Goal: Use online tool/utility: Utilize a website feature to perform a specific function

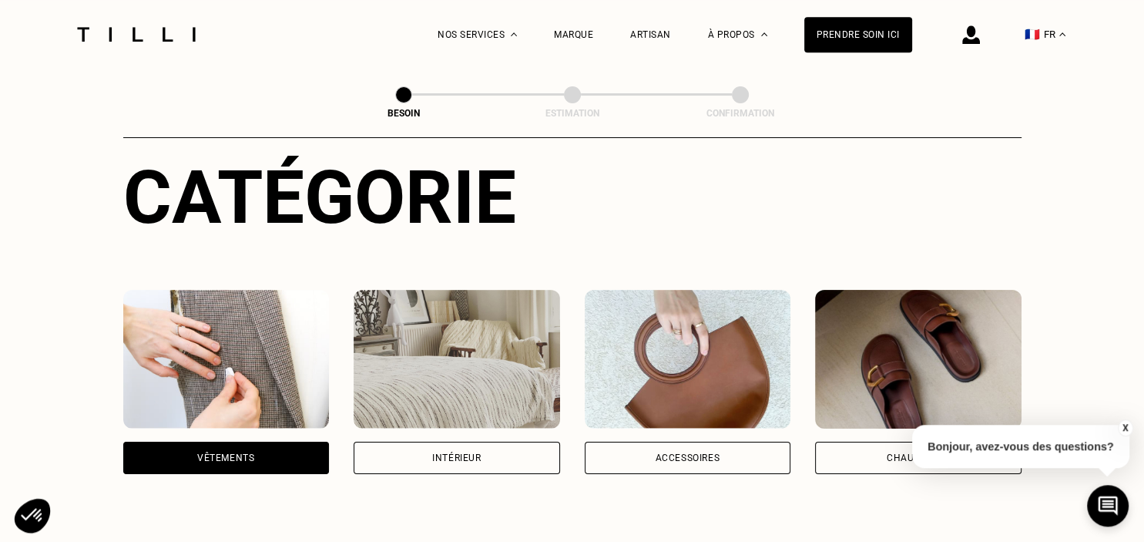
scroll to position [153, 0]
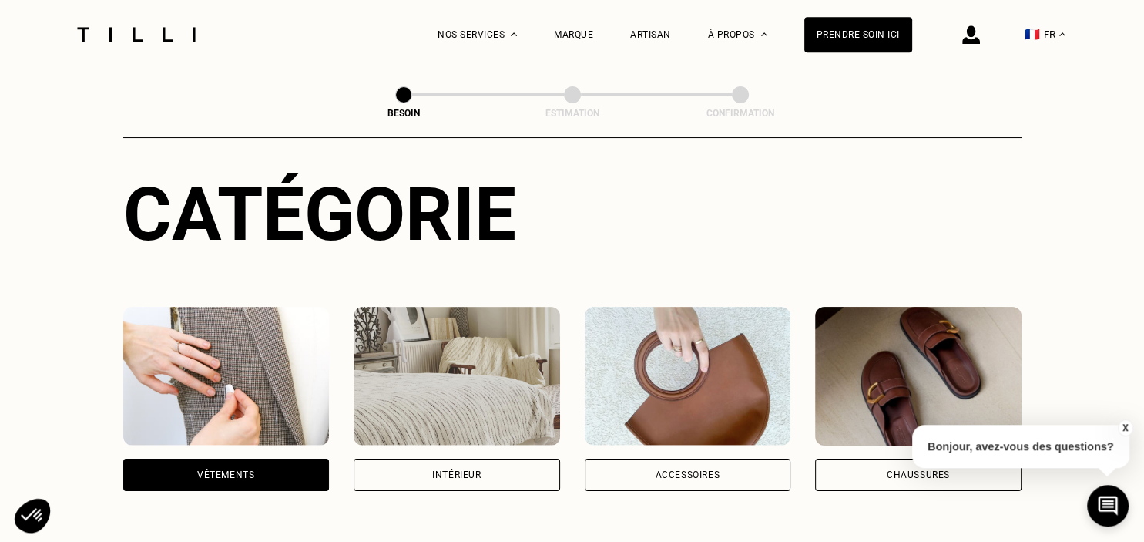
click at [513, 364] on img at bounding box center [457, 376] width 207 height 139
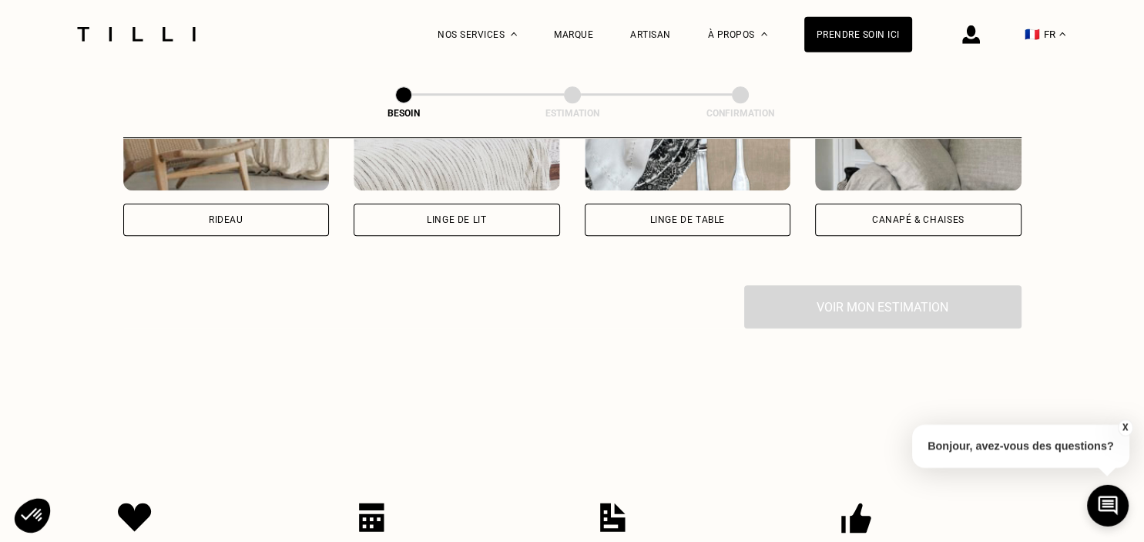
scroll to position [879, 0]
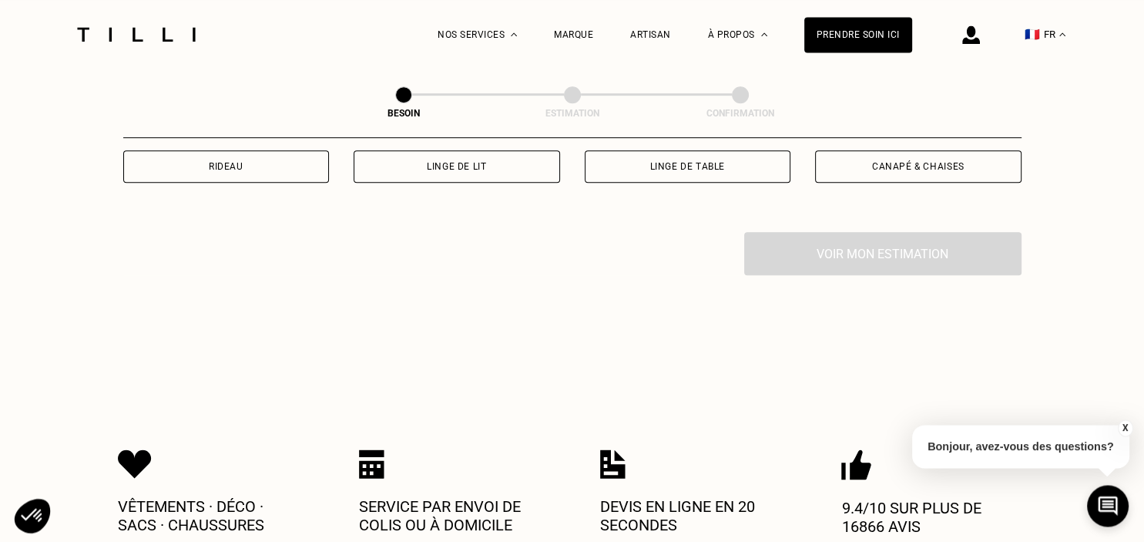
click at [291, 150] on div "Rideau" at bounding box center [226, 166] width 207 height 32
select select "FR"
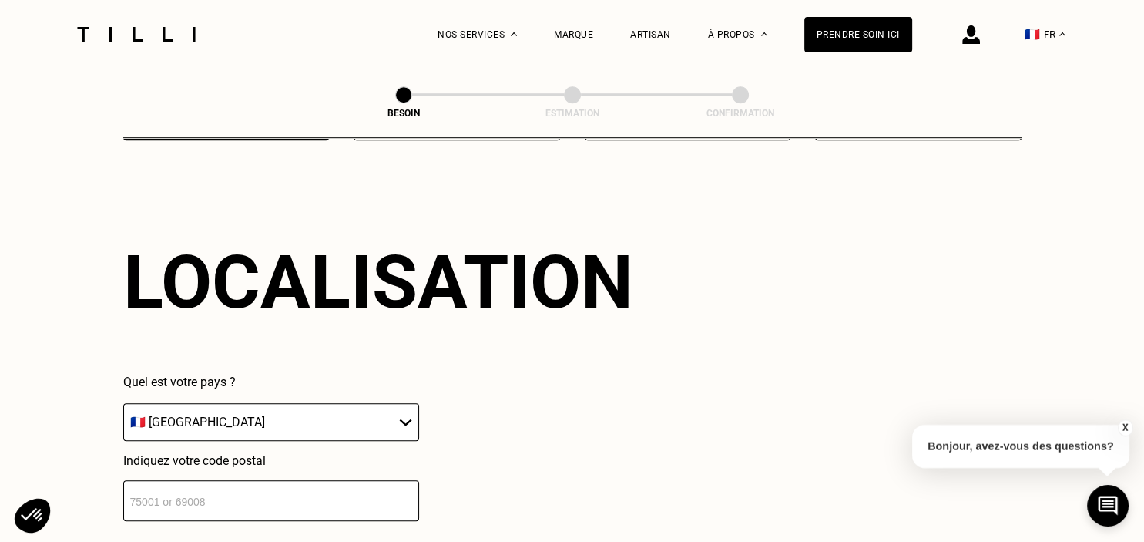
scroll to position [922, 0]
click at [336, 488] on input "number" at bounding box center [271, 499] width 296 height 41
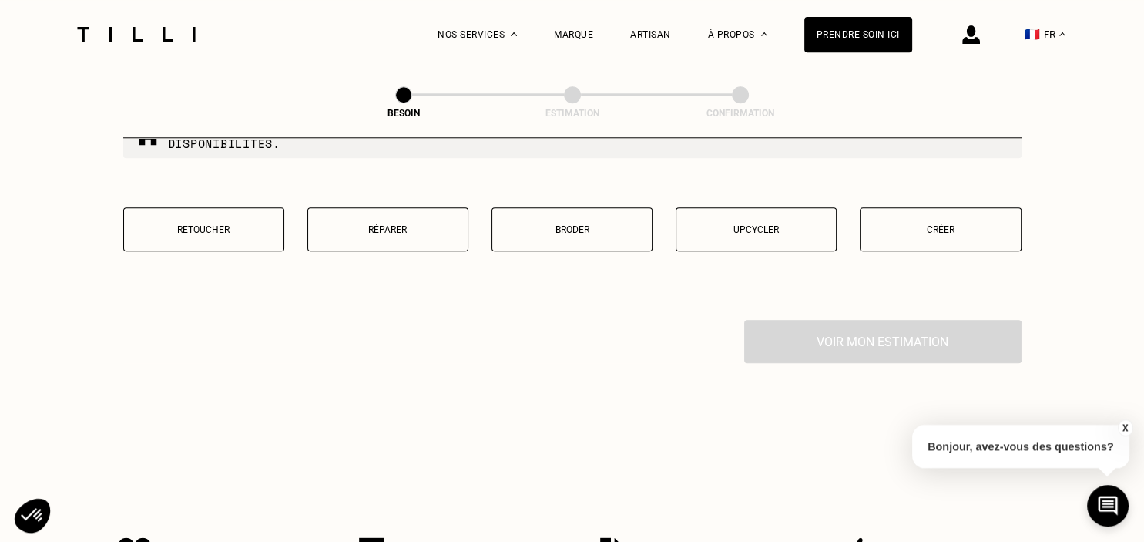
scroll to position [1562, 0]
type input "75011"
click at [243, 212] on button "Retoucher" at bounding box center [203, 232] width 161 height 44
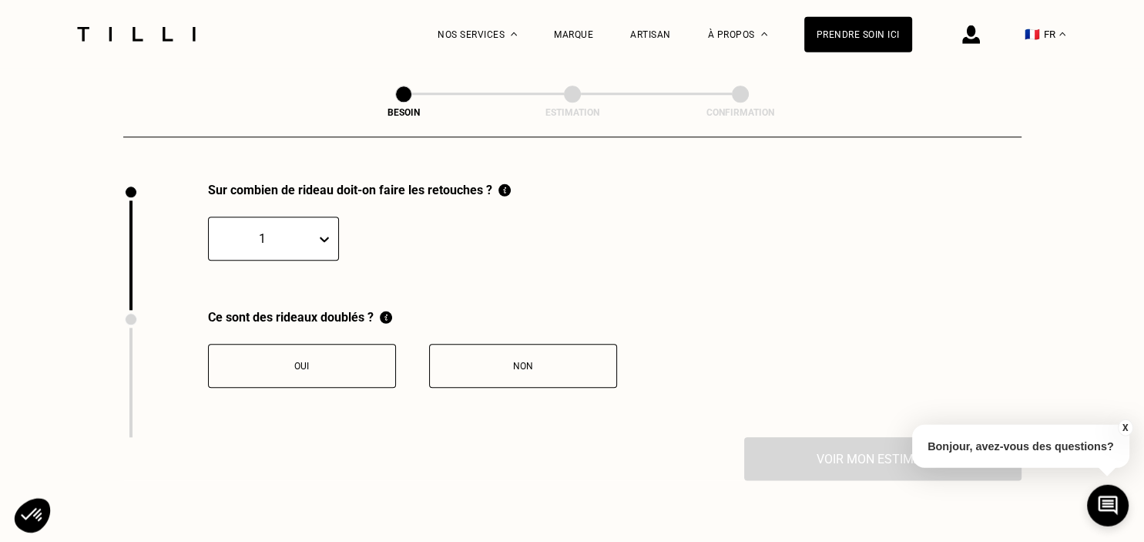
scroll to position [1702, 0]
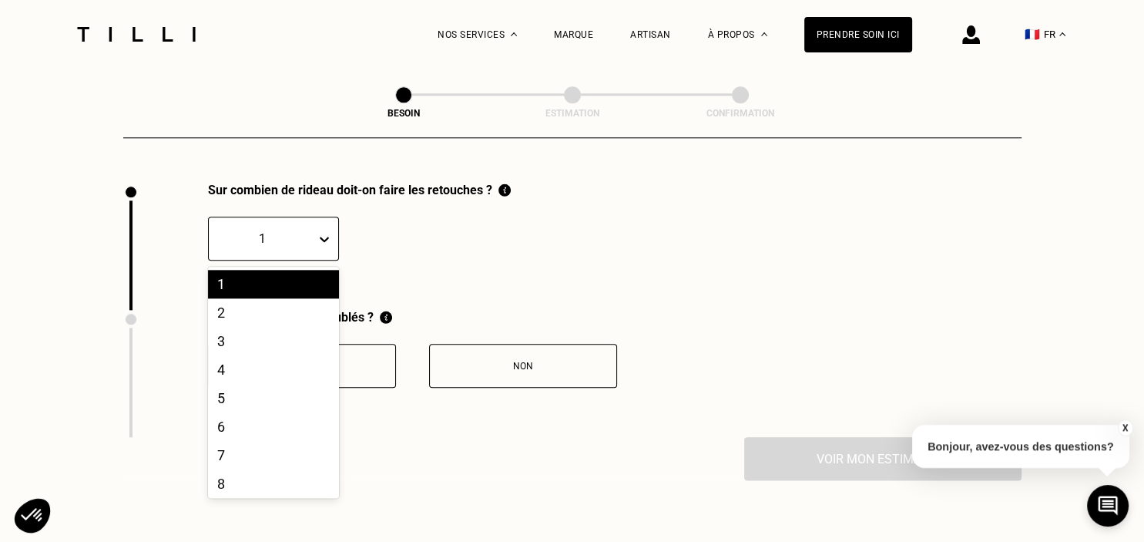
click at [323, 235] on icon at bounding box center [324, 238] width 15 height 15
click at [291, 304] on div "2" at bounding box center [273, 312] width 131 height 29
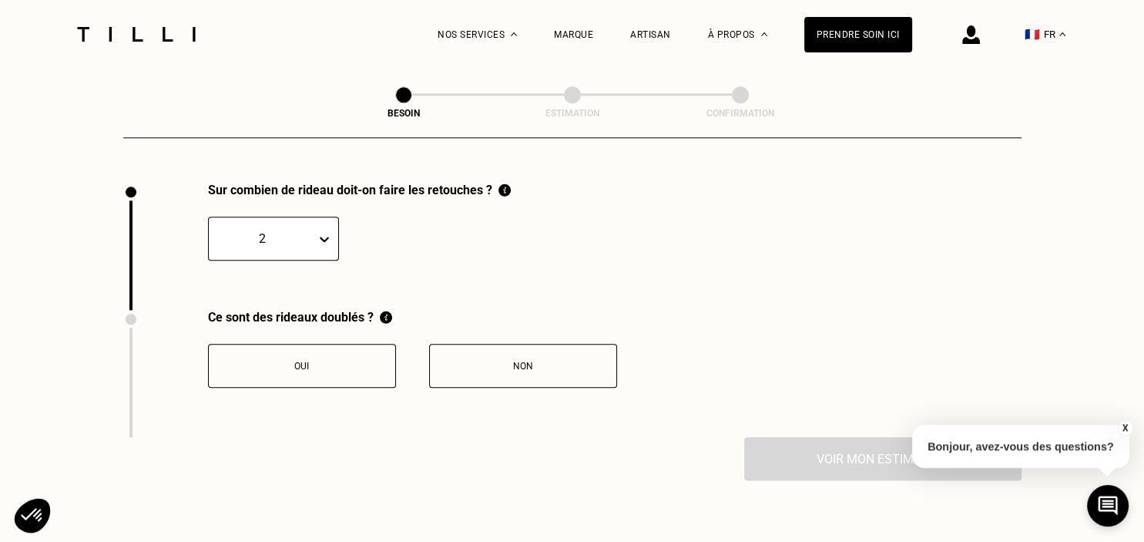
click at [474, 347] on button "Non" at bounding box center [523, 366] width 188 height 44
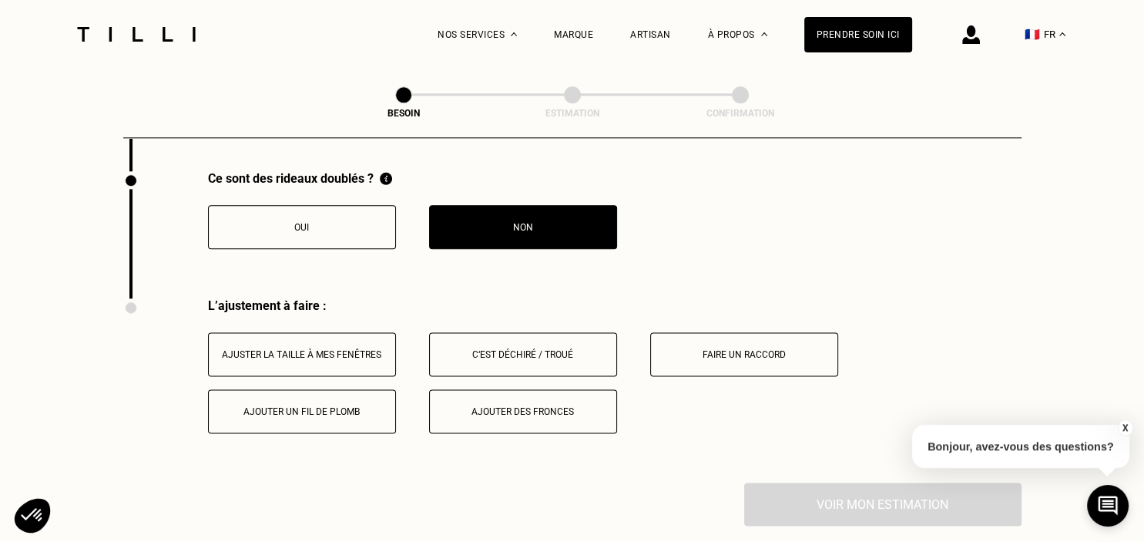
scroll to position [1835, 0]
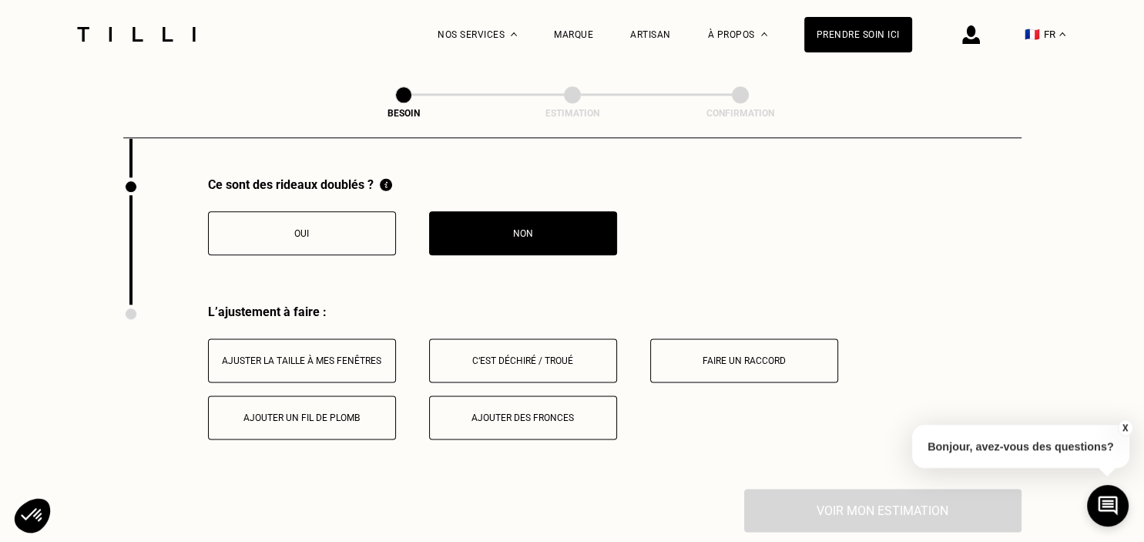
click at [344, 230] on button "Oui" at bounding box center [302, 233] width 188 height 44
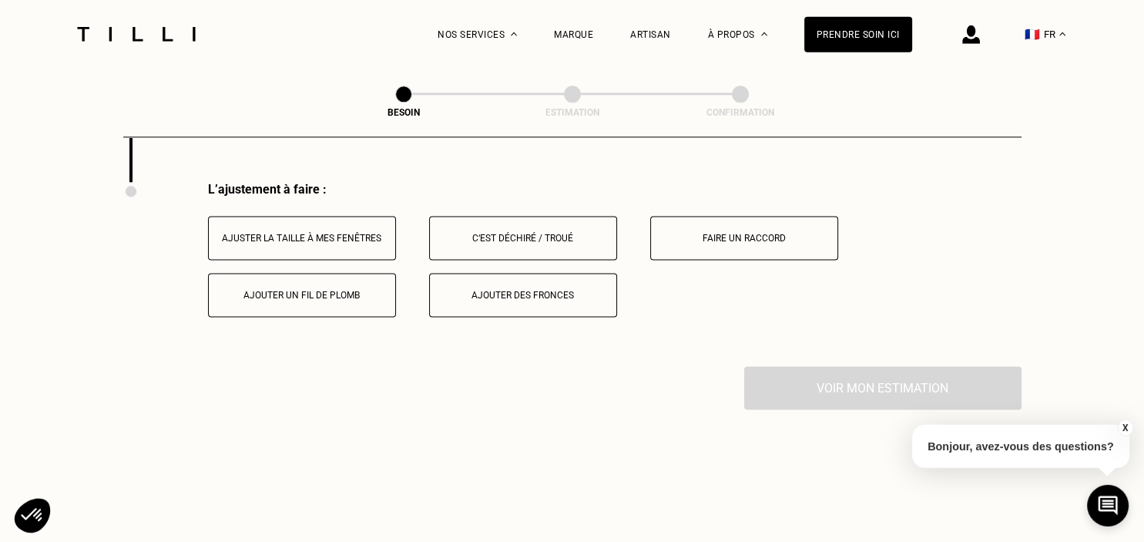
scroll to position [1957, 0]
click at [730, 233] on div "Faire un raccord" at bounding box center [744, 238] width 171 height 11
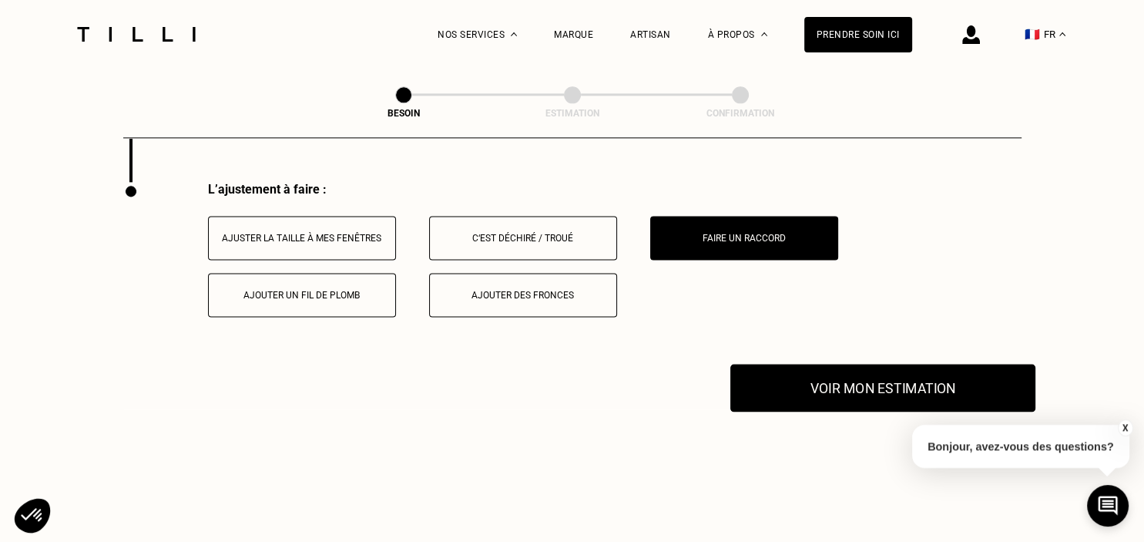
click at [831, 385] on button "Voir mon estimation" at bounding box center [883, 388] width 305 height 48
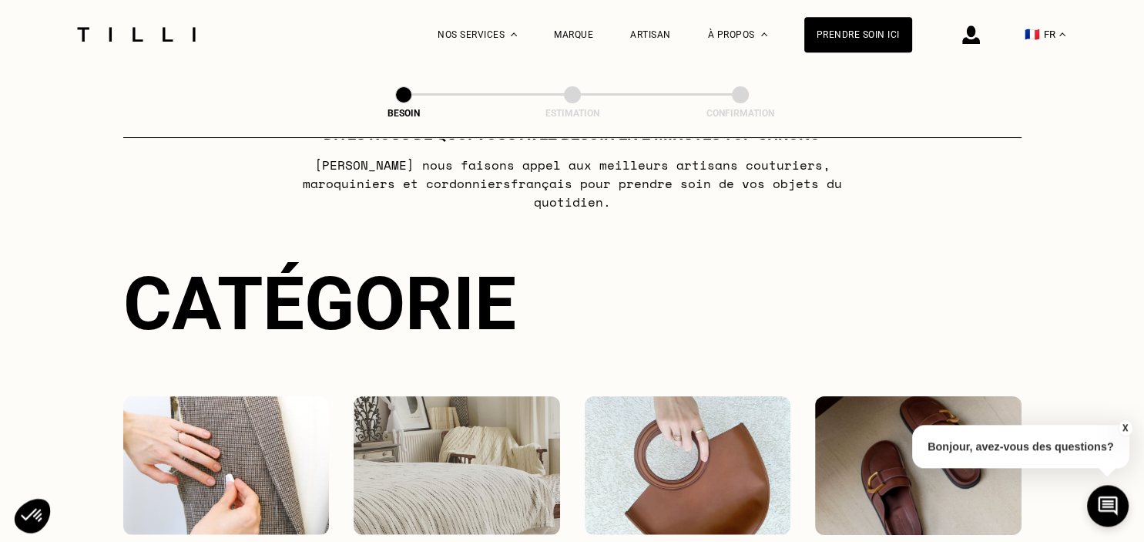
scroll to position [0, 0]
